Goal: Task Accomplishment & Management: Manage account settings

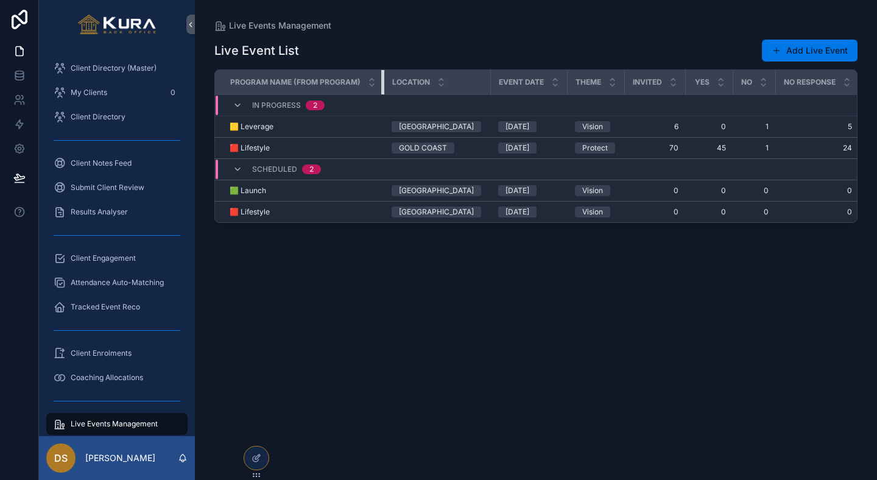
drag, startPoint x: 383, startPoint y: 74, endPoint x: 368, endPoint y: 73, distance: 14.6
click at [368, 73] on th "Program Name (from Program)" at bounding box center [299, 82] width 169 height 25
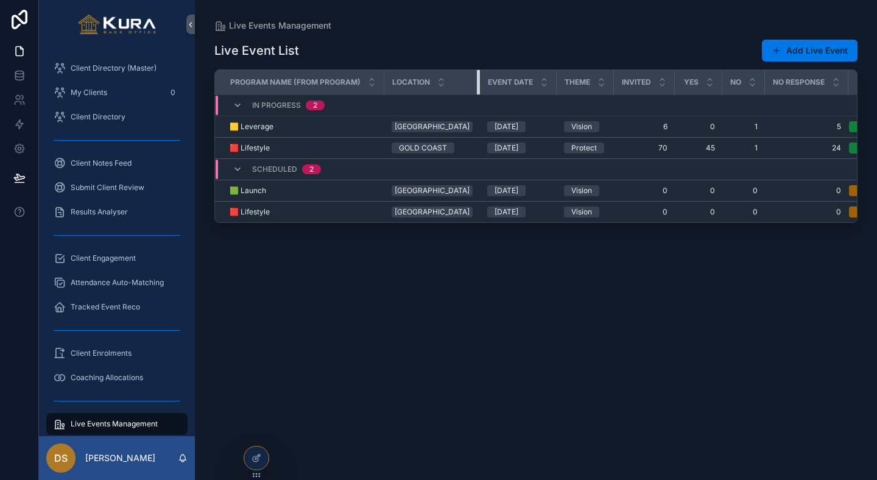
drag, startPoint x: 488, startPoint y: 79, endPoint x: 467, endPoint y: 81, distance: 20.8
click at [477, 81] on div "scrollable content" at bounding box center [479, 82] width 5 height 24
click at [540, 79] on th "Event Date" at bounding box center [518, 82] width 77 height 25
click at [599, 77] on th "Theme" at bounding box center [585, 82] width 57 height 25
click at [663, 80] on th "Invited" at bounding box center [644, 82] width 61 height 25
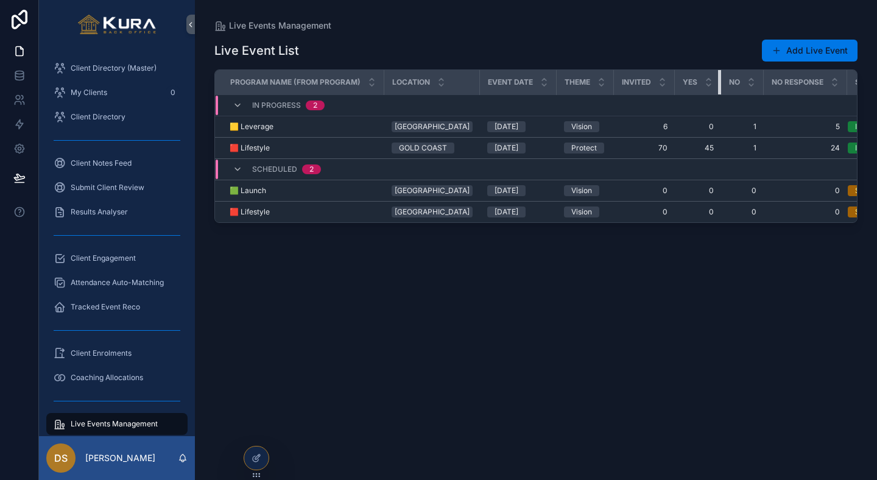
drag, startPoint x: 711, startPoint y: 79, endPoint x: 688, endPoint y: 76, distance: 22.7
click at [688, 76] on th "YES" at bounding box center [698, 82] width 46 height 25
drag, startPoint x: 752, startPoint y: 81, endPoint x: 737, endPoint y: 80, distance: 15.2
click at [737, 80] on th "NO" at bounding box center [742, 82] width 43 height 25
drag, startPoint x: 837, startPoint y: 80, endPoint x: 812, endPoint y: 80, distance: 24.4
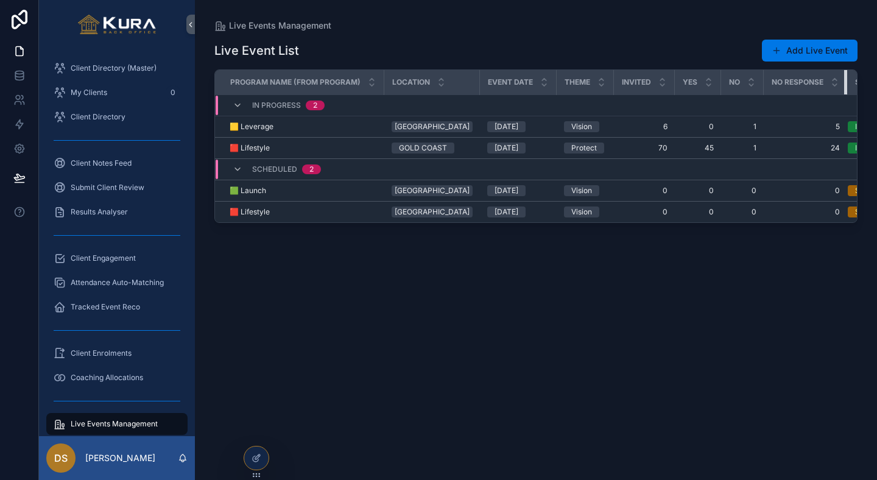
click at [779, 80] on th "NO RESPONSE" at bounding box center [805, 82] width 83 height 25
click at [640, 320] on div "Live Event List Add Live Event Program Name (from Program) Location Event Date …" at bounding box center [535, 249] width 643 height 434
click at [675, 35] on div "Live Event List Add Live Event Program Name (from Program) Location Event Date …" at bounding box center [535, 249] width 643 height 434
click at [580, 304] on div "Live Event List Add Live Event Program Name (from Program) Location Event Date …" at bounding box center [535, 249] width 643 height 434
click at [537, 14] on div "Live Events Management Live Event List Add Live Event Program Name (from Progra…" at bounding box center [536, 232] width 682 height 465
